Goal: Task Accomplishment & Management: Use online tool/utility

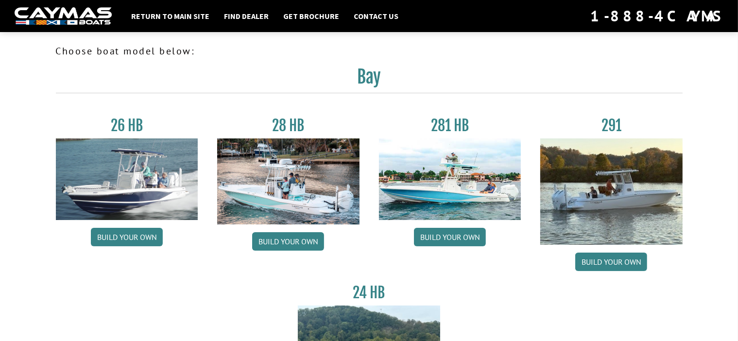
click at [463, 183] on img at bounding box center [450, 179] width 142 height 82
click at [457, 241] on link "Build your own" at bounding box center [450, 237] width 72 height 18
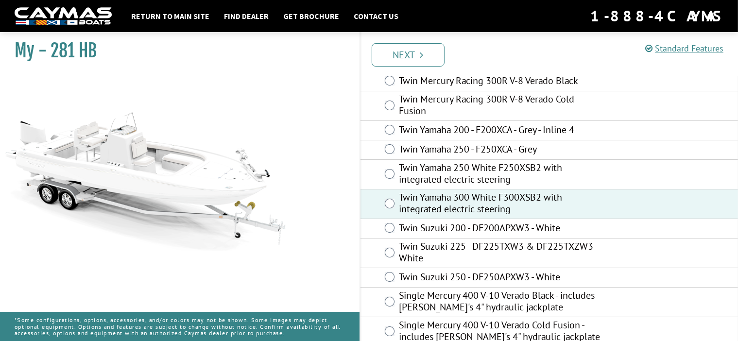
scroll to position [83, 0]
click at [429, 53] on link "Next" at bounding box center [407, 54] width 73 height 23
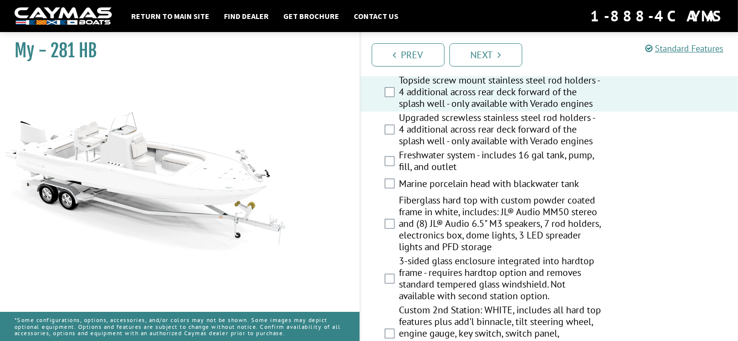
scroll to position [1165, 0]
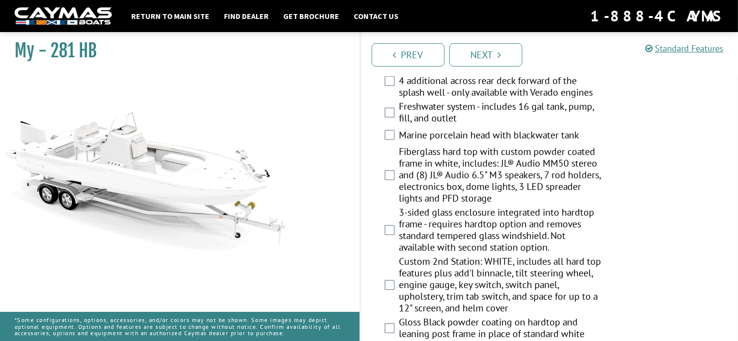
click at [392, 112] on div "Freshwater system - includes 16 gal tank, pump, fill, and outlet" at bounding box center [549, 114] width 378 height 26
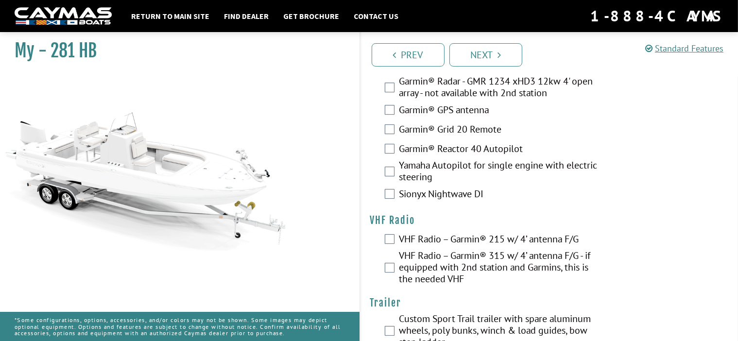
scroll to position [3123, 0]
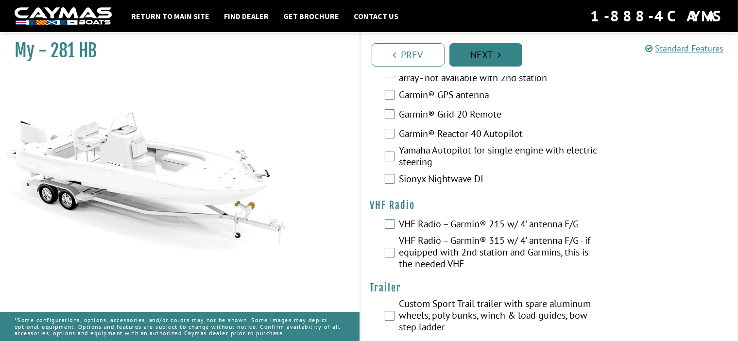
click at [489, 54] on link "Next" at bounding box center [485, 54] width 73 height 23
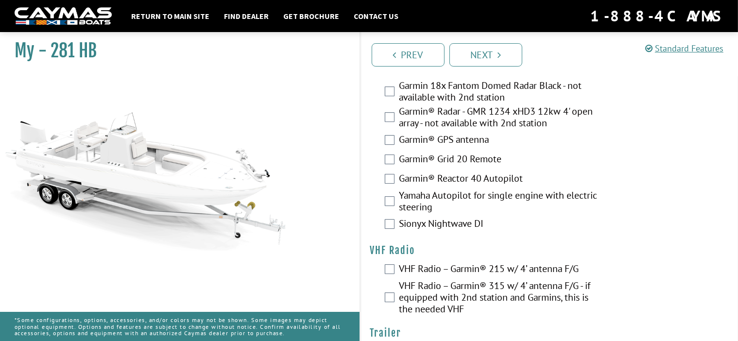
scroll to position [3133, 0]
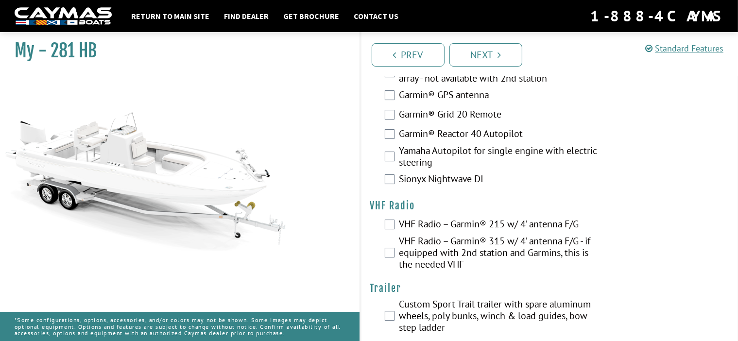
click at [389, 216] on div "VHF Radio – Garmin® 215 w/ 4’ antenna F/G" at bounding box center [549, 225] width 378 height 19
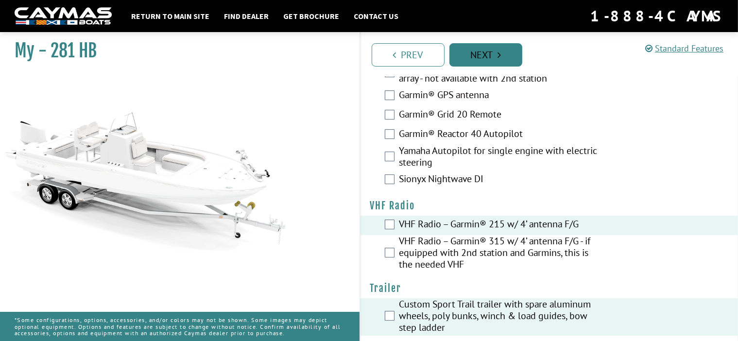
click at [491, 59] on link "Next" at bounding box center [485, 54] width 73 height 23
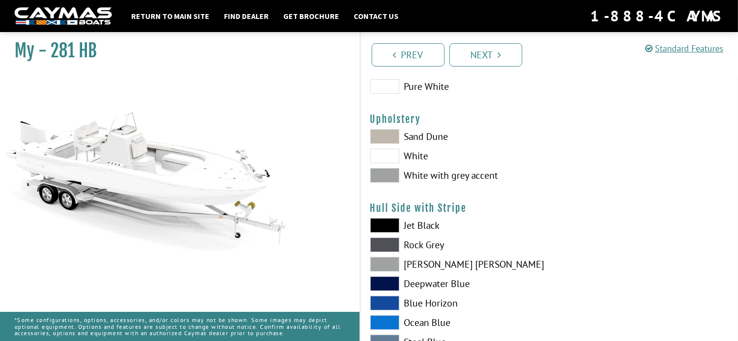
scroll to position [49, 0]
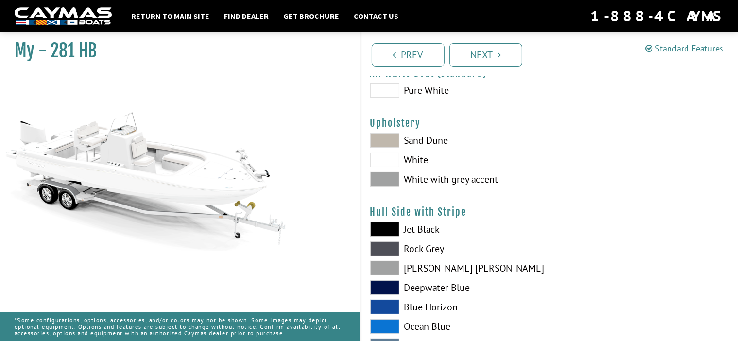
click at [393, 163] on span at bounding box center [384, 159] width 29 height 15
click at [385, 89] on span at bounding box center [384, 90] width 29 height 15
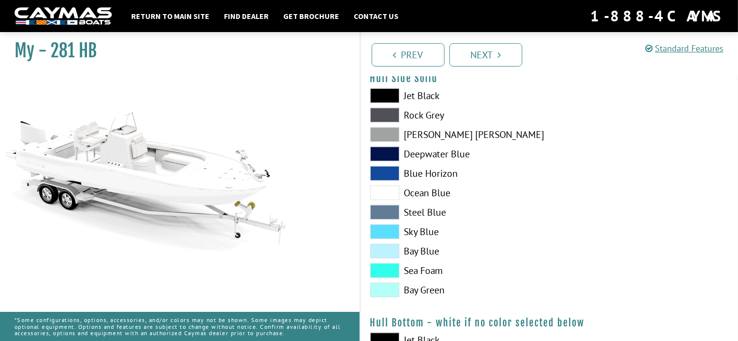
scroll to position [437, 0]
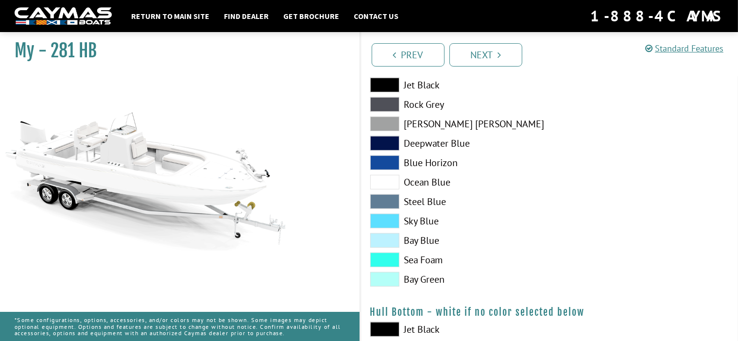
click at [388, 123] on span at bounding box center [384, 124] width 29 height 15
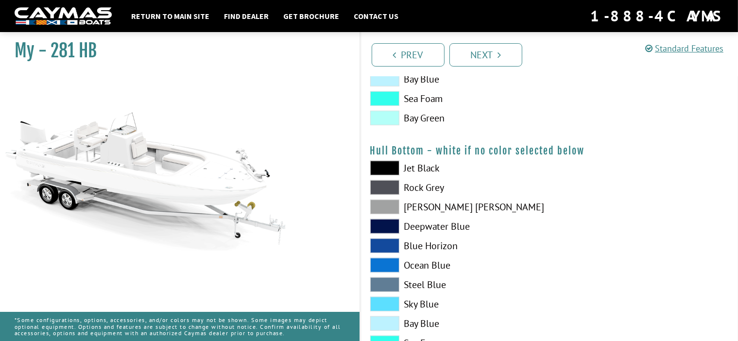
scroll to position [631, 0]
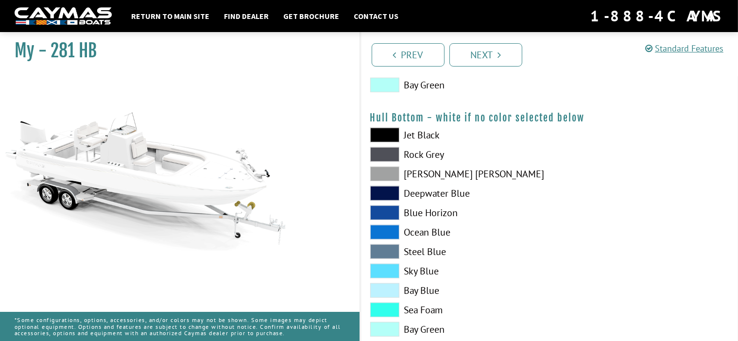
click at [380, 229] on span at bounding box center [384, 232] width 29 height 15
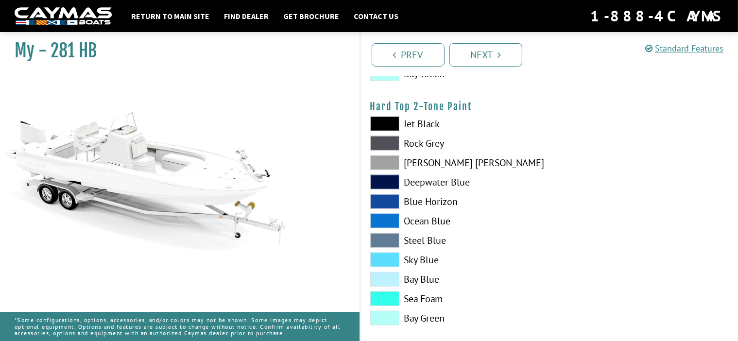
scroll to position [923, 0]
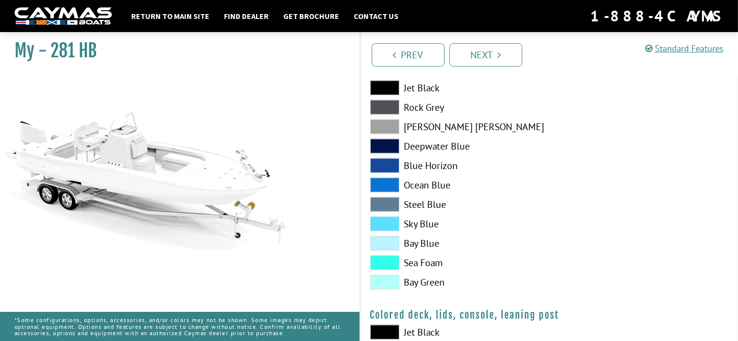
click at [387, 184] on span at bounding box center [384, 185] width 29 height 15
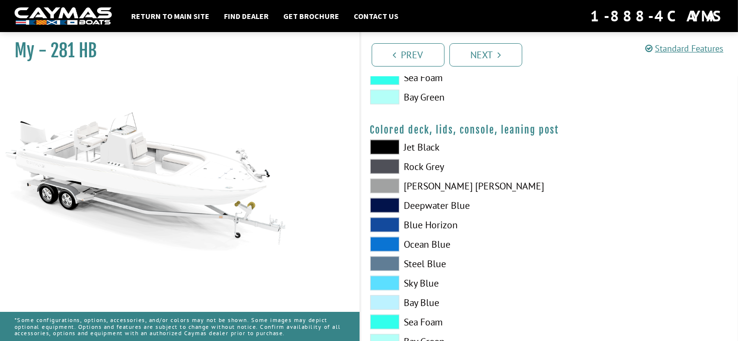
scroll to position [1117, 0]
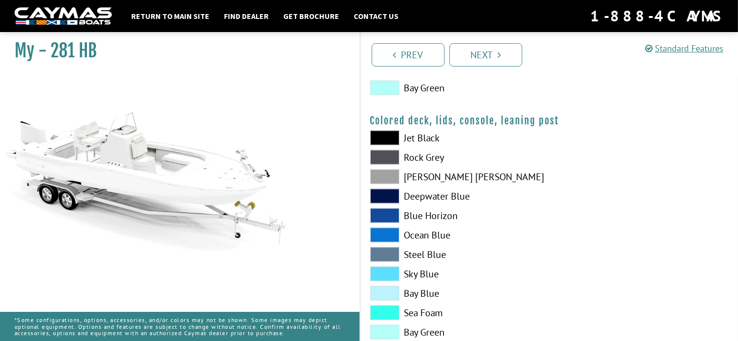
click at [393, 228] on span at bounding box center [384, 235] width 29 height 15
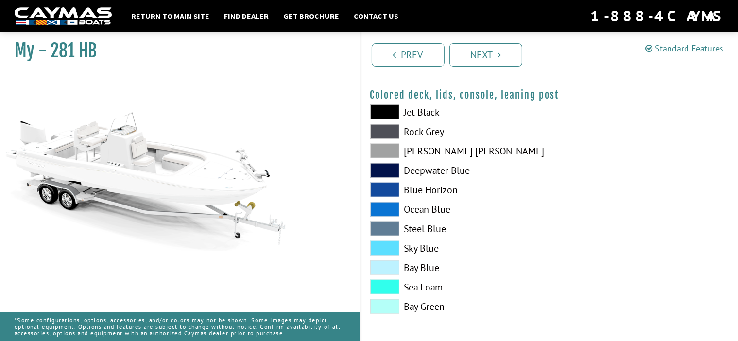
scroll to position [1143, 0]
click at [513, 53] on link "Next" at bounding box center [485, 54] width 73 height 23
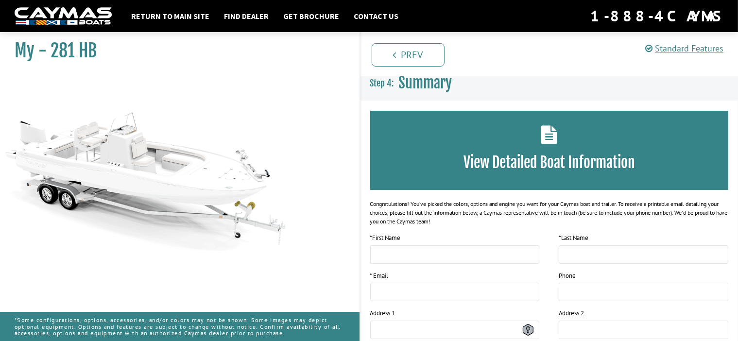
scroll to position [0, 0]
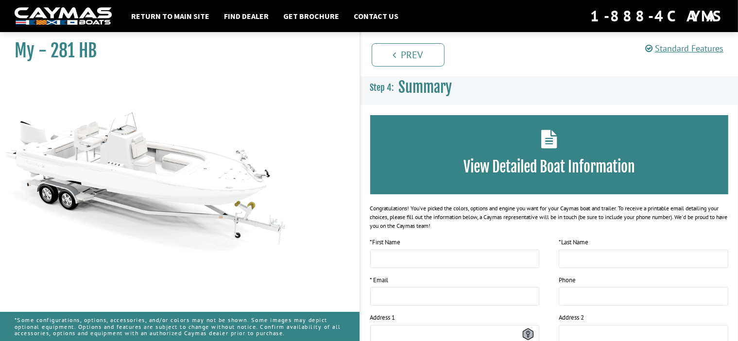
click at [557, 157] on div "View Detailed Boat Information" at bounding box center [549, 154] width 358 height 79
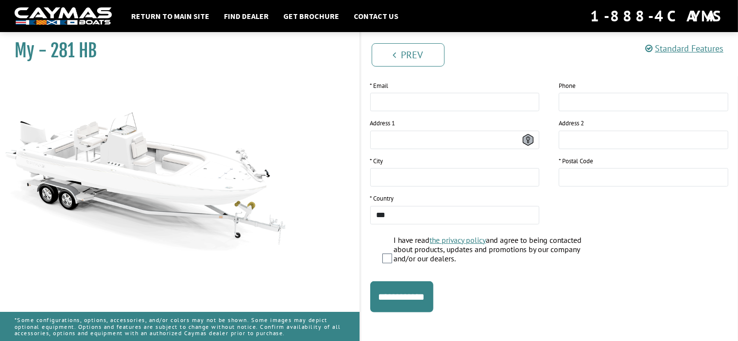
scroll to position [199, 0]
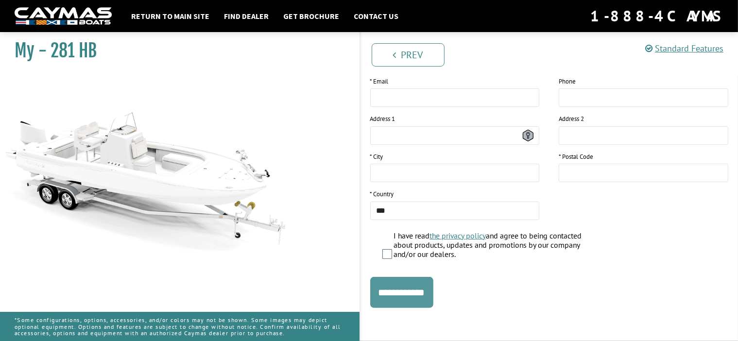
click at [401, 292] on input "**********" at bounding box center [401, 292] width 63 height 31
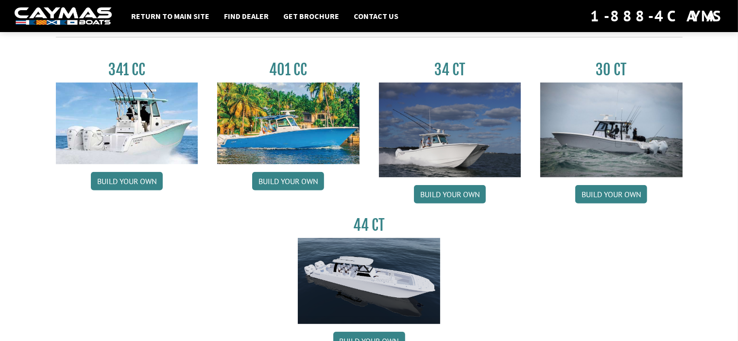
scroll to position [437, 0]
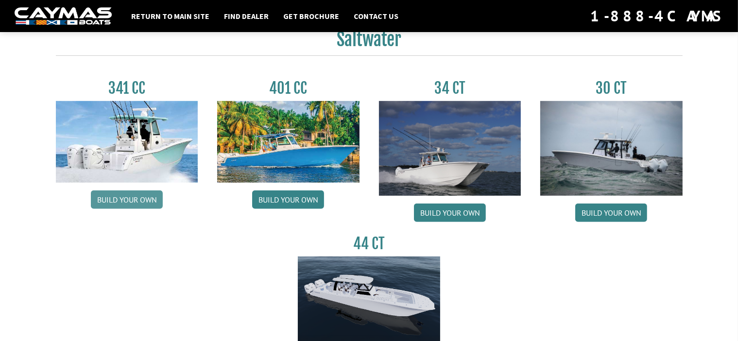
click at [133, 202] on link "Build your own" at bounding box center [127, 199] width 72 height 18
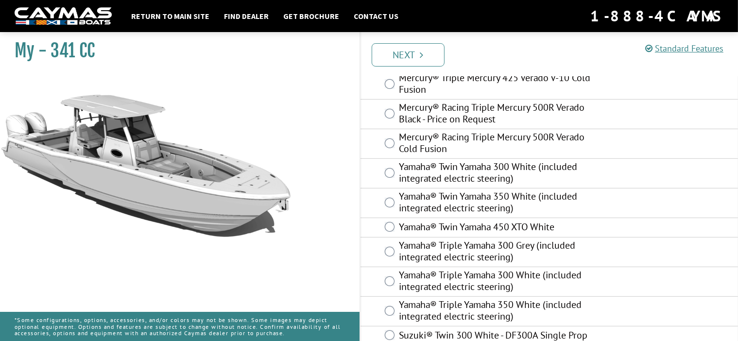
scroll to position [384, 0]
